Goal: Information Seeking & Learning: Understand process/instructions

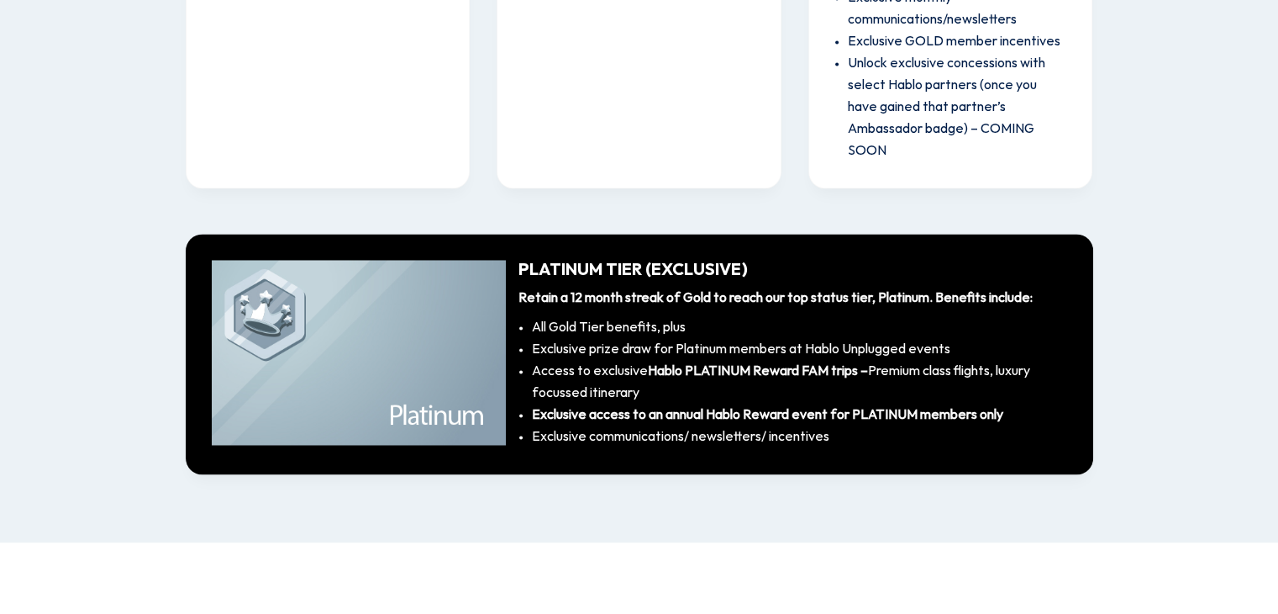
scroll to position [2756, 0]
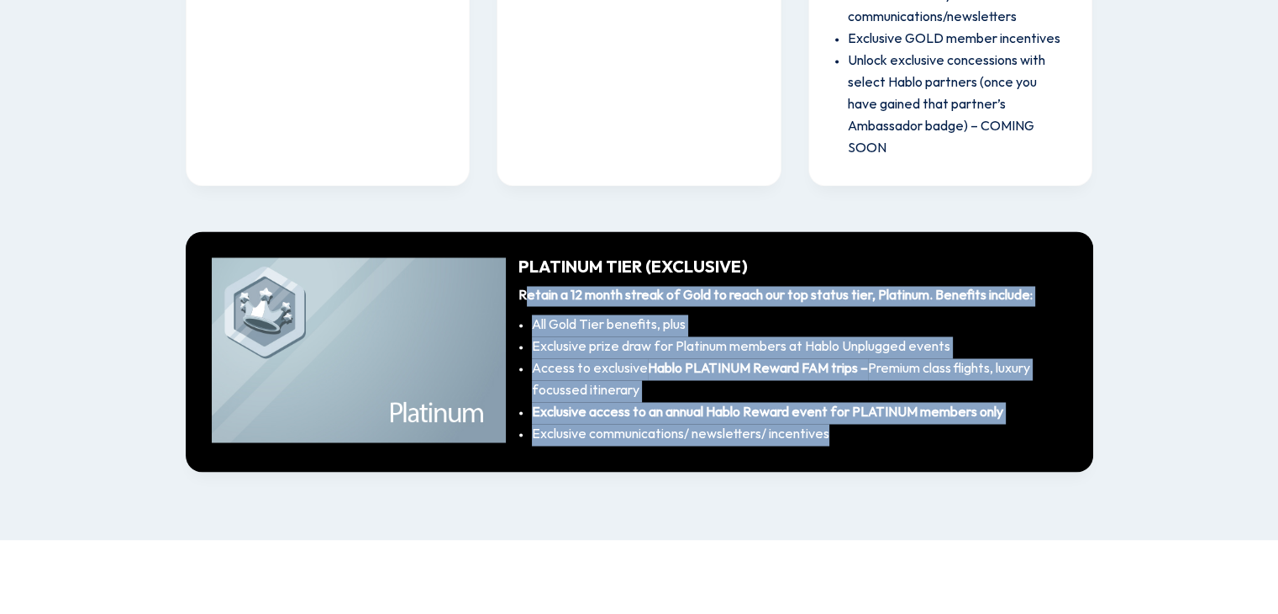
drag, startPoint x: 529, startPoint y: 273, endPoint x: 1054, endPoint y: 412, distance: 543.3
click at [1054, 412] on div "Retain a 12 month streak of Gold to reach our top status tier, Platinum. Benefi…" at bounding box center [793, 366] width 549 height 160
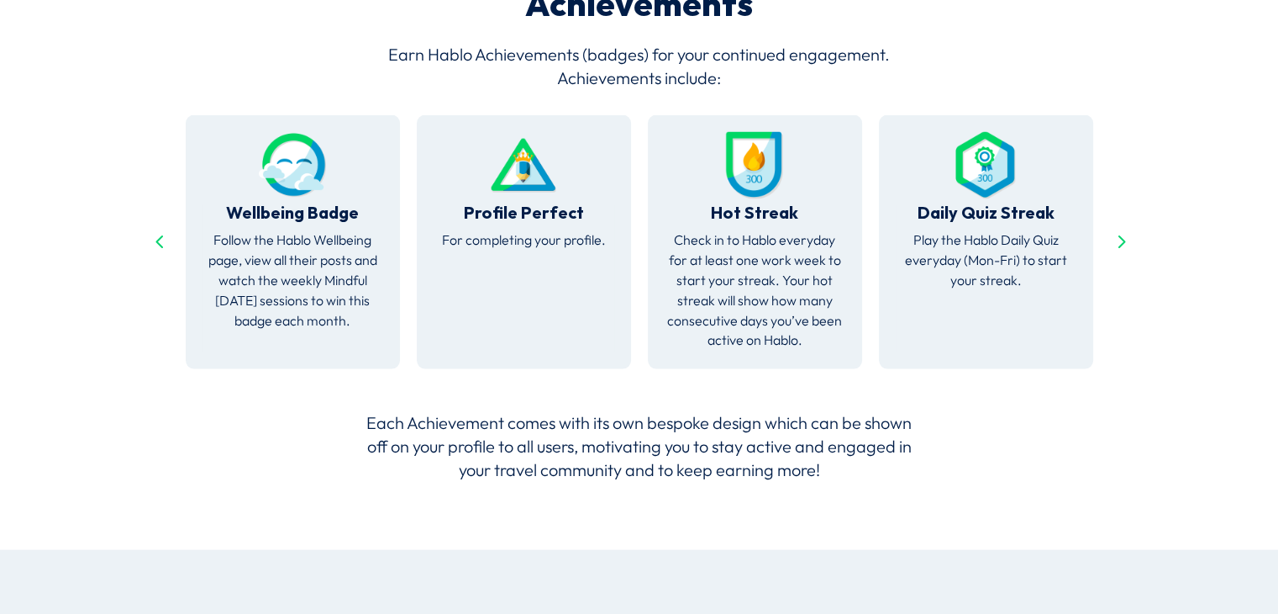
scroll to position [3429, 0]
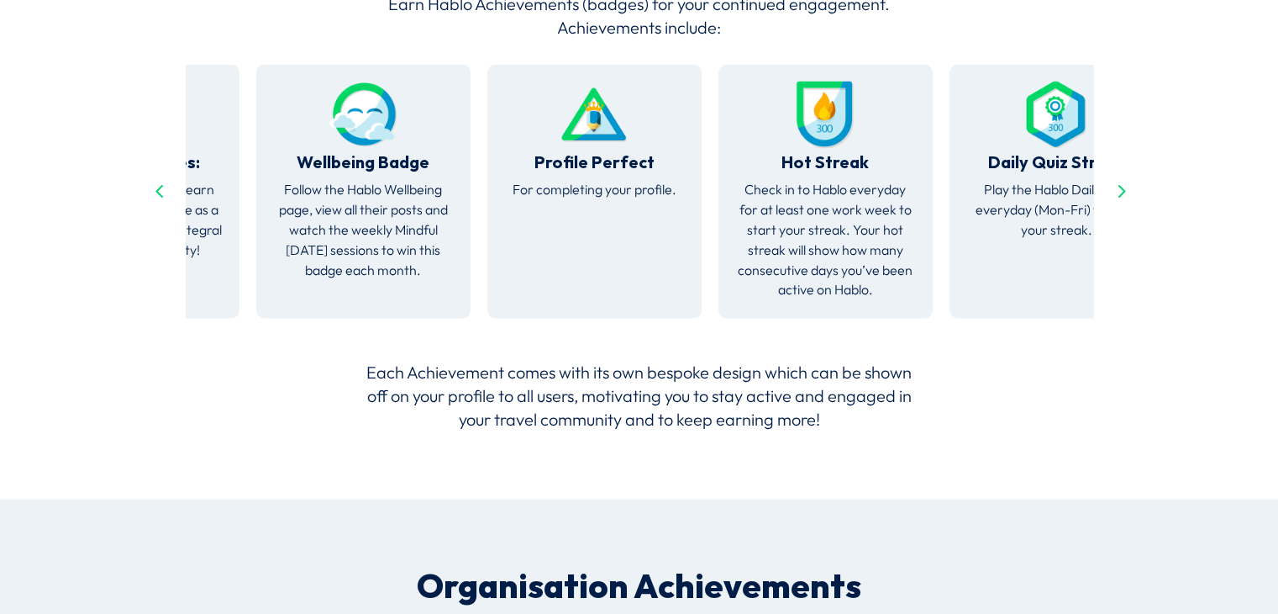
drag, startPoint x: 740, startPoint y: 186, endPoint x: 828, endPoint y: 233, distance: 100.0
click at [828, 233] on p "Check in to Hablo everyday for at least one work week to start your streak. You…" at bounding box center [825, 240] width 181 height 120
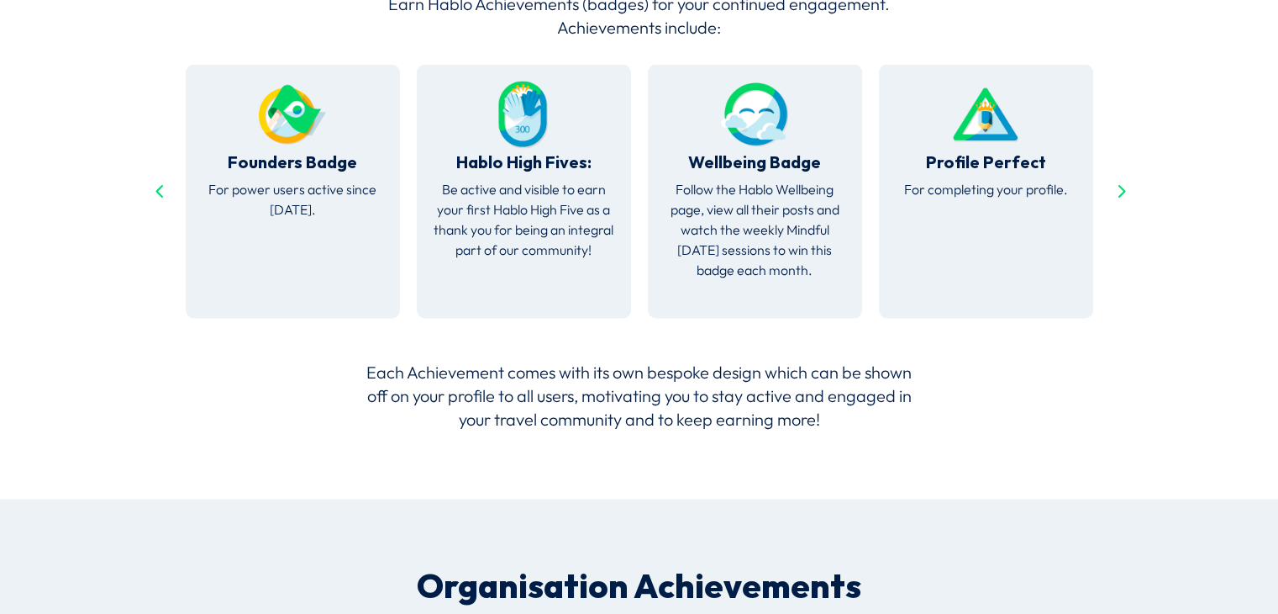
click at [793, 182] on p "Follow the Hablo Wellbeing page, view all their posts and watch the weekly Mind…" at bounding box center [755, 230] width 181 height 100
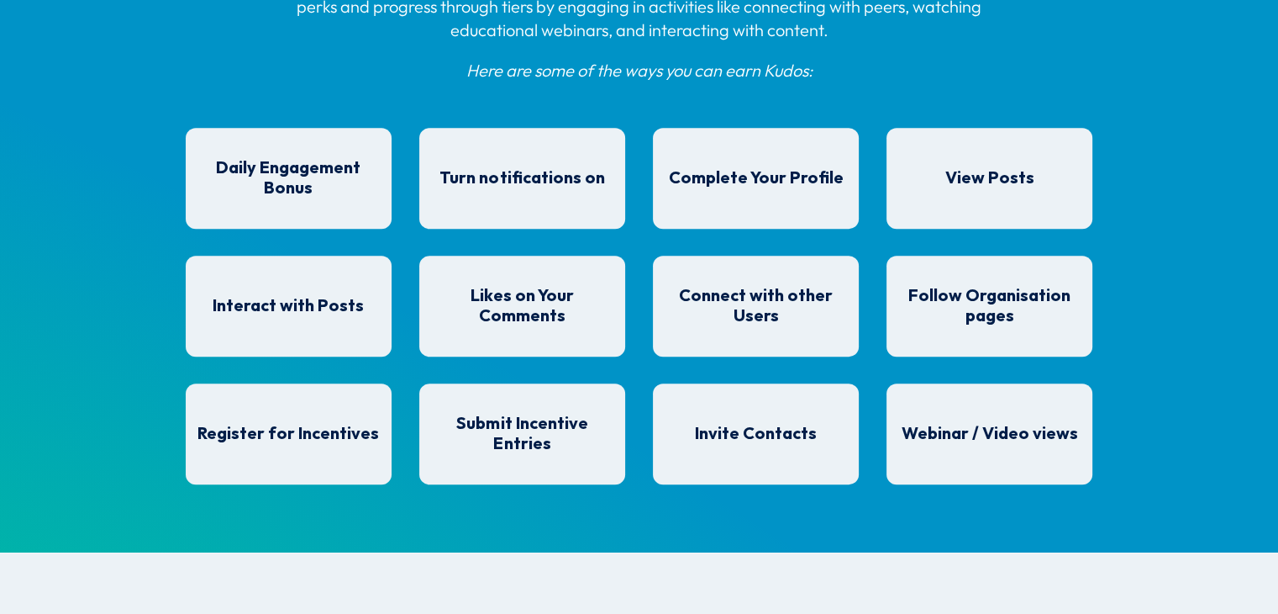
scroll to position [1411, 0]
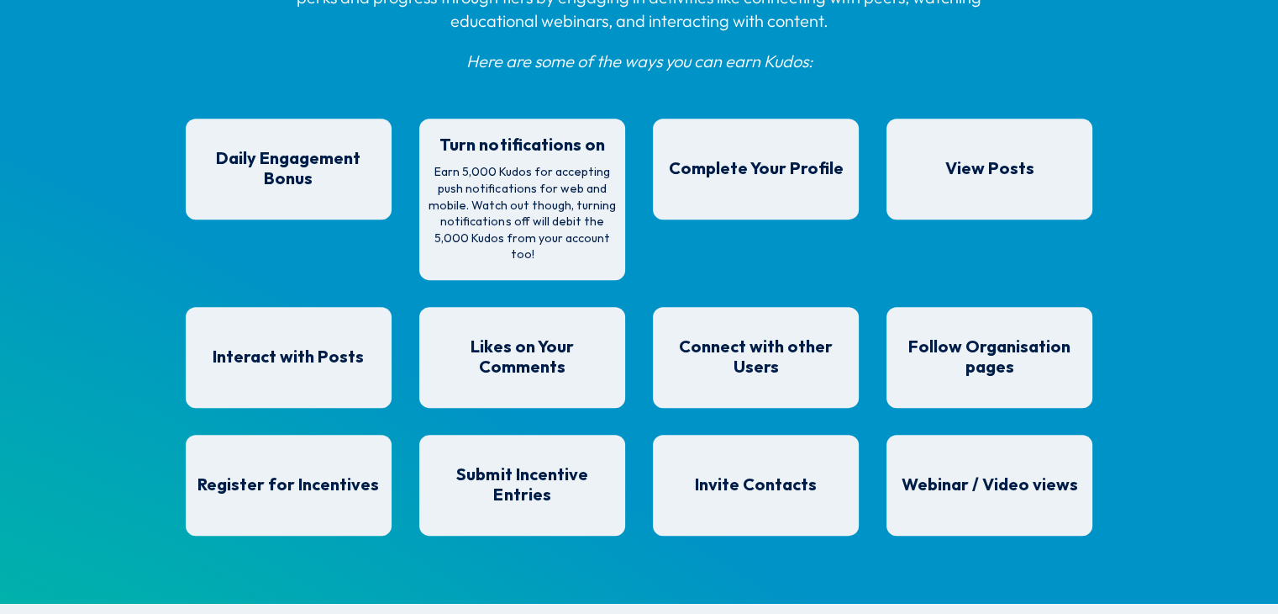
click at [568, 240] on p "Earn 5,000 Kudos for accepting push notifications for web and mobile. Watch out…" at bounding box center [523, 213] width 190 height 99
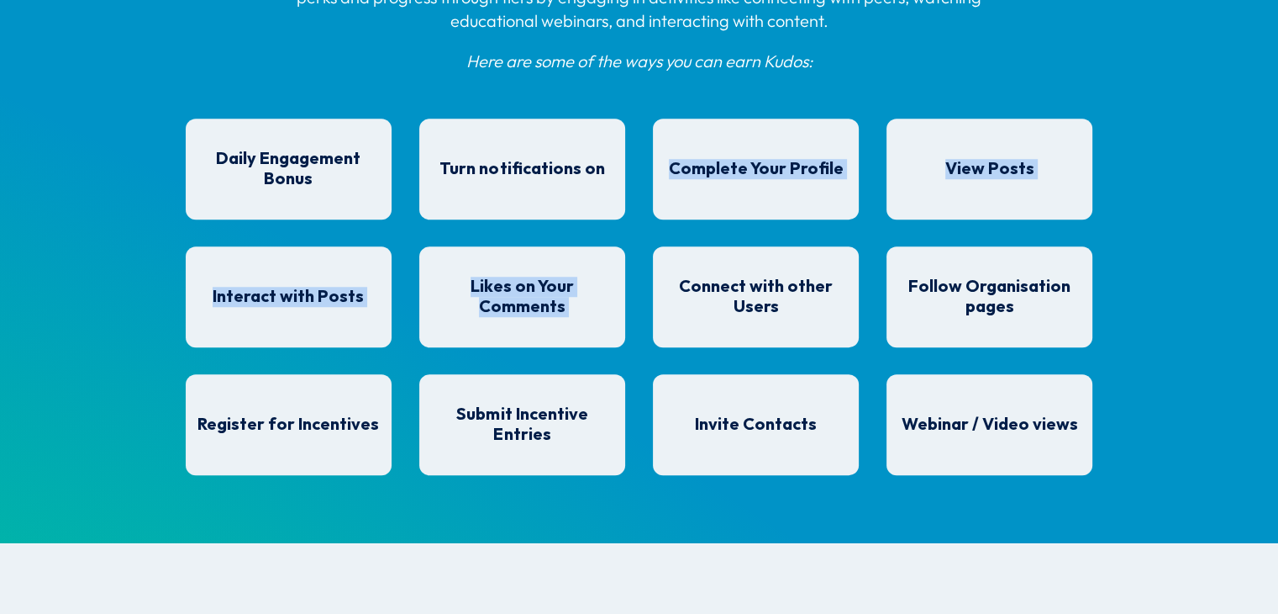
drag, startPoint x: 515, startPoint y: 206, endPoint x: 642, endPoint y: 253, distance: 135.4
click at [642, 253] on div "How It Works Club Hablo rewards your active participation with Kudos Points, al…" at bounding box center [639, 190] width 1278 height 706
drag, startPoint x: 443, startPoint y: 171, endPoint x: 633, endPoint y: 228, distance: 198.1
click at [633, 228] on div "How It Works Club Hablo rewards your active participation with Kudos Points, al…" at bounding box center [639, 190] width 1278 height 706
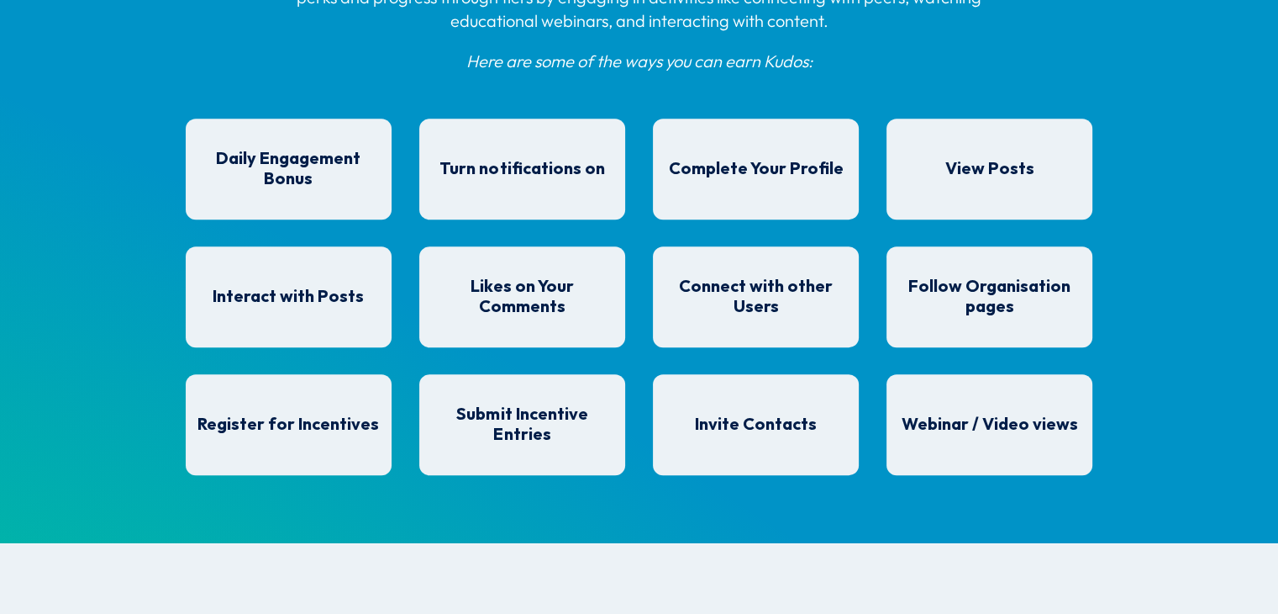
click at [754, 242] on div "Interact with Posts Earn 50 Kudos when you like a post. (Daily Limit: 1,000 Kud…" at bounding box center [640, 288] width 908 height 128
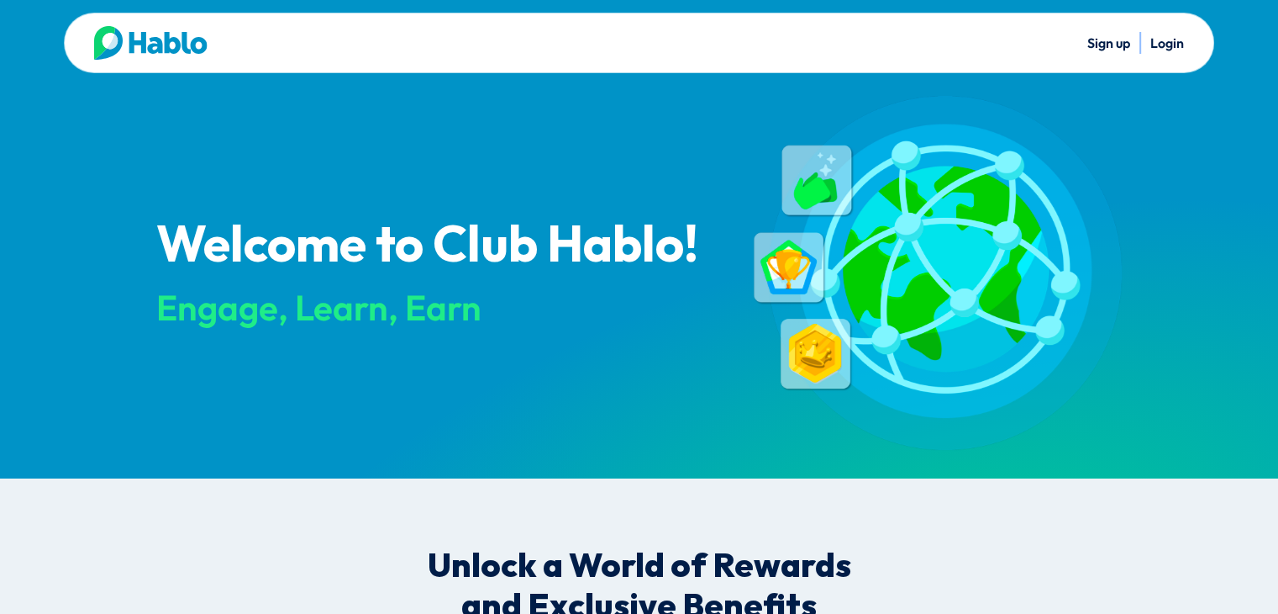
scroll to position [0, 0]
